Goal: Check status: Check status

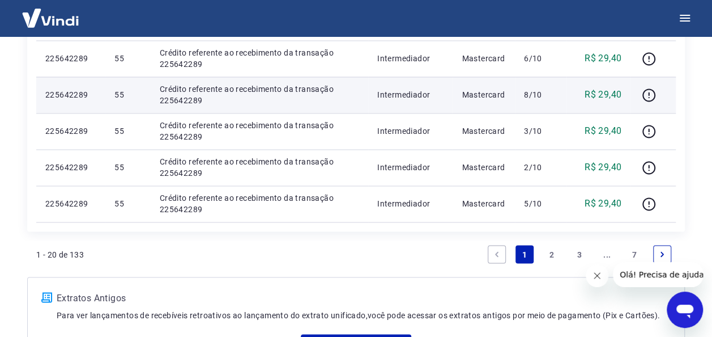
scroll to position [907, 0]
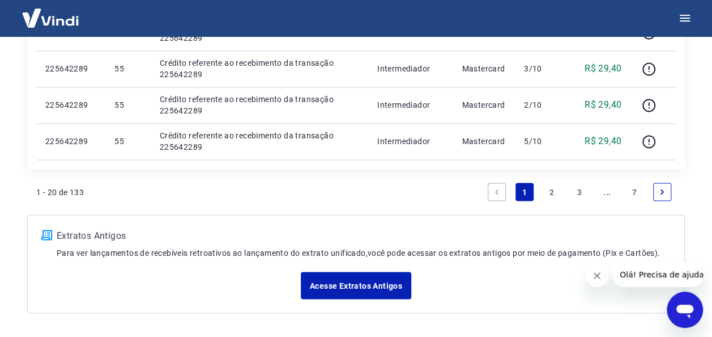
click at [636, 192] on link "7" at bounding box center [635, 191] width 18 height 18
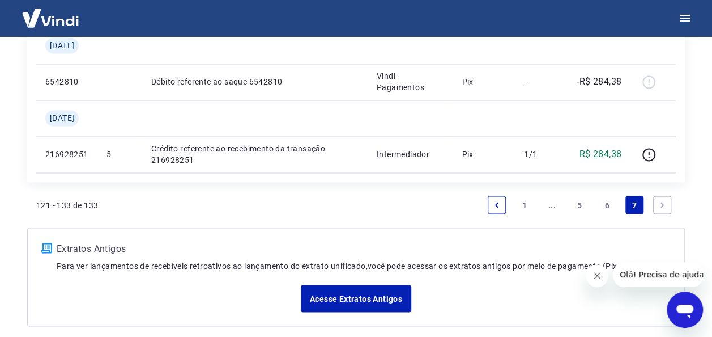
scroll to position [944, 0]
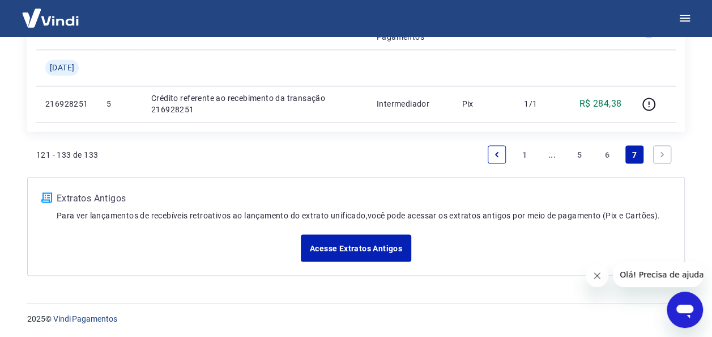
click at [609, 153] on link "6" at bounding box center [607, 154] width 18 height 18
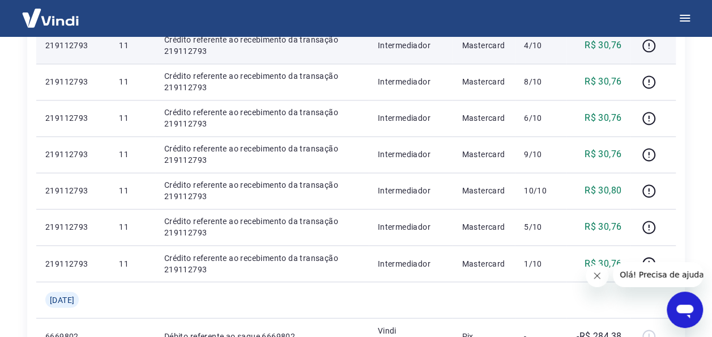
scroll to position [883, 0]
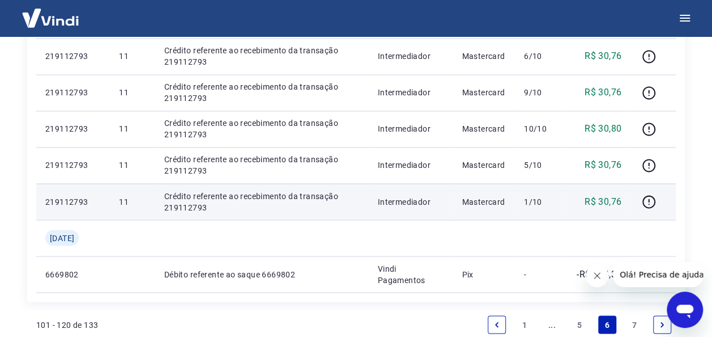
click at [207, 194] on p "Crédito referente ao recebimento da transação 219112793" at bounding box center [261, 201] width 195 height 23
click at [566, 198] on td "1/10" at bounding box center [541, 201] width 52 height 36
click at [644, 201] on icon "button" at bounding box center [649, 201] width 14 height 14
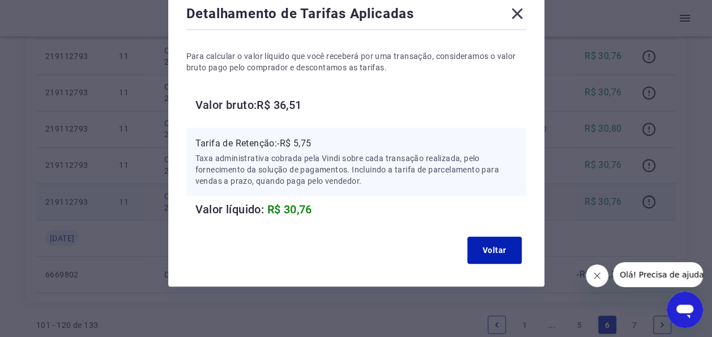
scroll to position [72, 0]
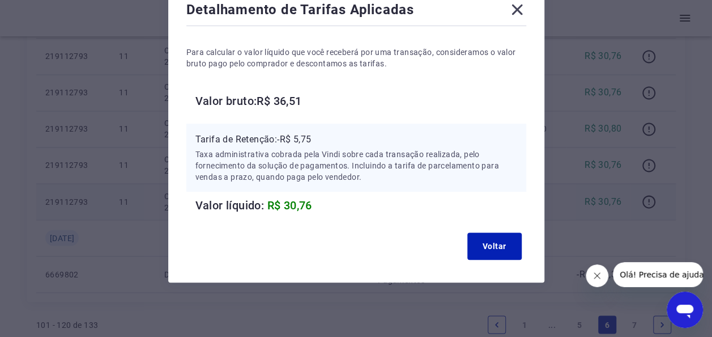
click at [516, 12] on icon at bounding box center [517, 10] width 18 height 18
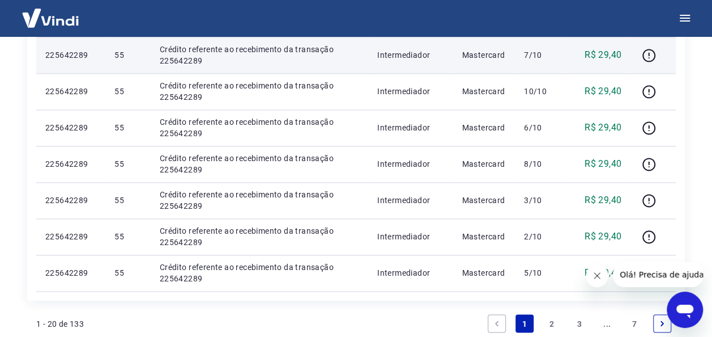
scroll to position [793, 0]
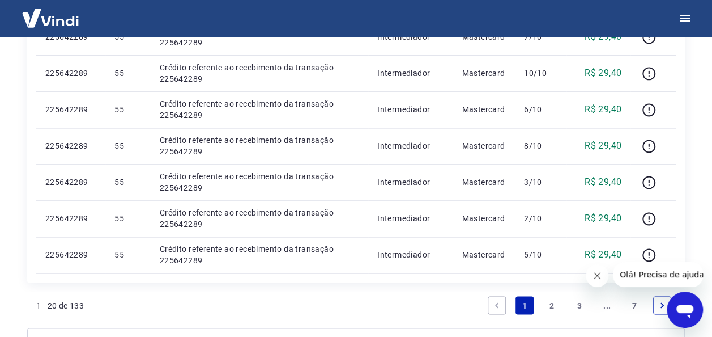
click at [552, 302] on link "2" at bounding box center [552, 305] width 18 height 18
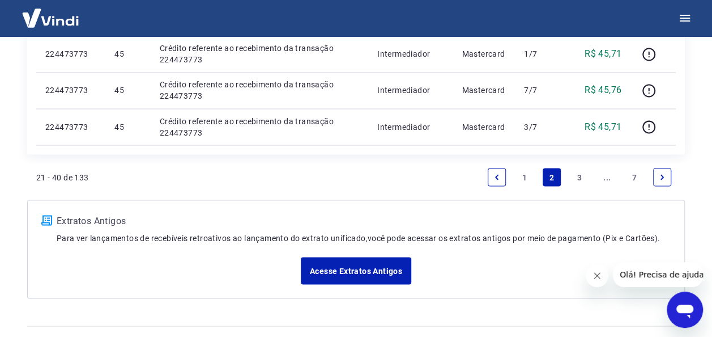
scroll to position [980, 0]
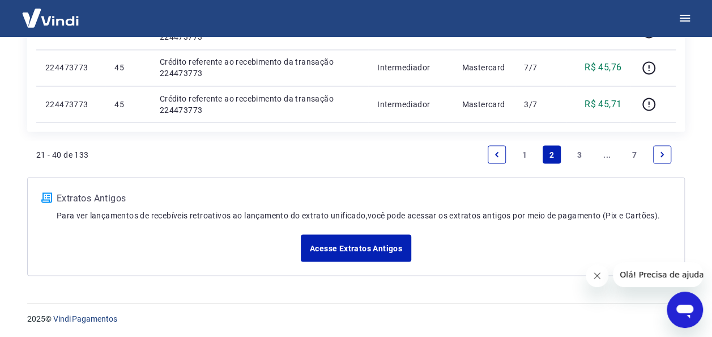
click at [523, 150] on link "1" at bounding box center [525, 154] width 18 height 18
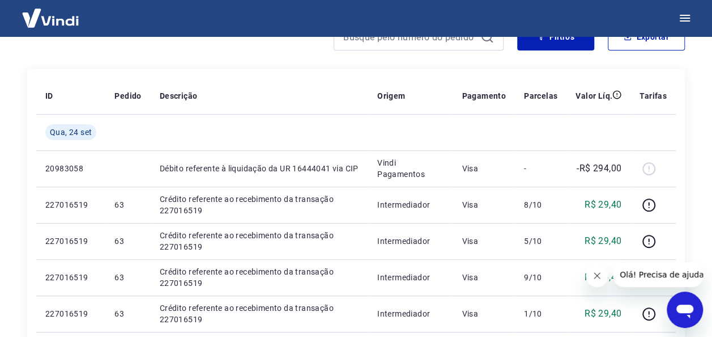
scroll to position [94, 0]
